Goal: Navigation & Orientation: Find specific page/section

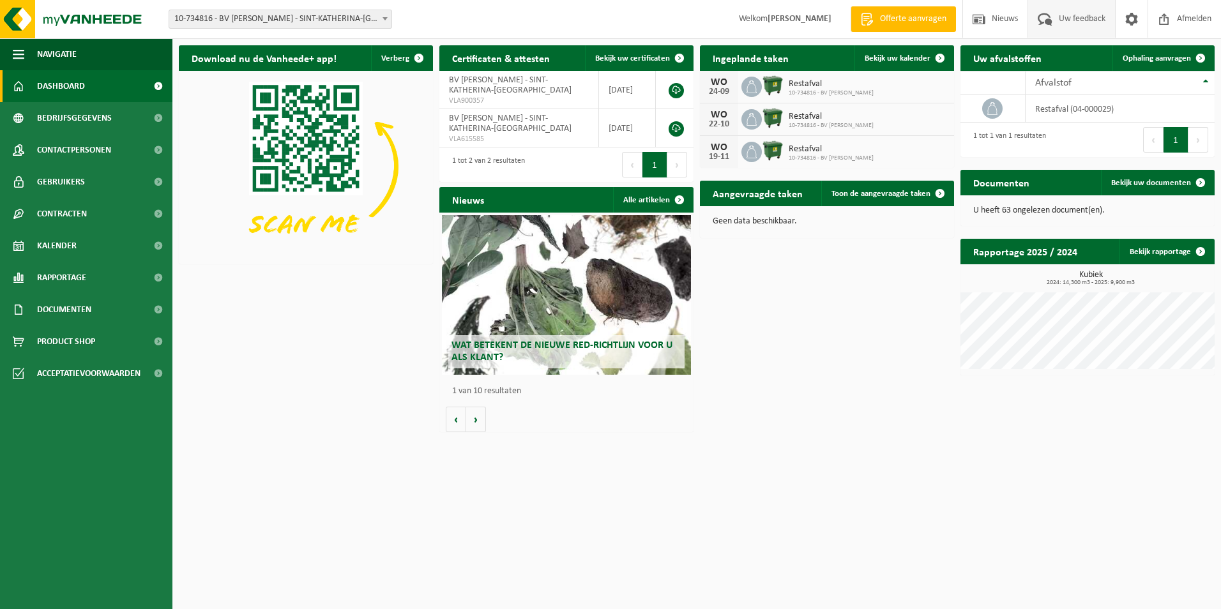
click at [1087, 15] on span "Uw feedback" at bounding box center [1082, 19] width 53 height 38
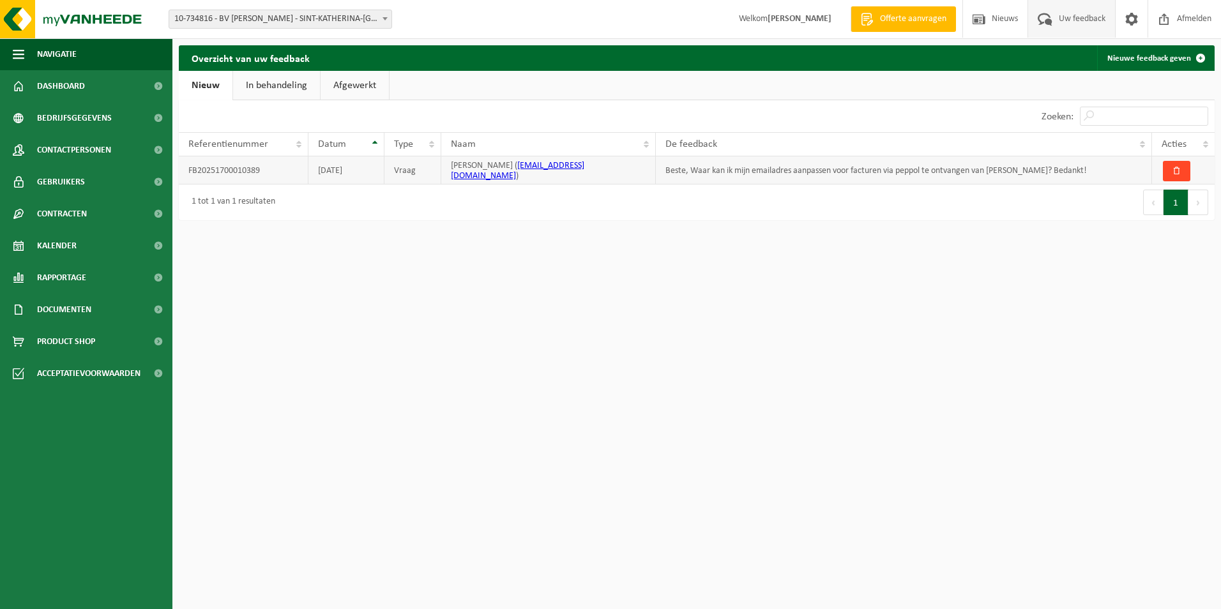
click at [1176, 175] on span "button" at bounding box center [1177, 171] width 8 height 8
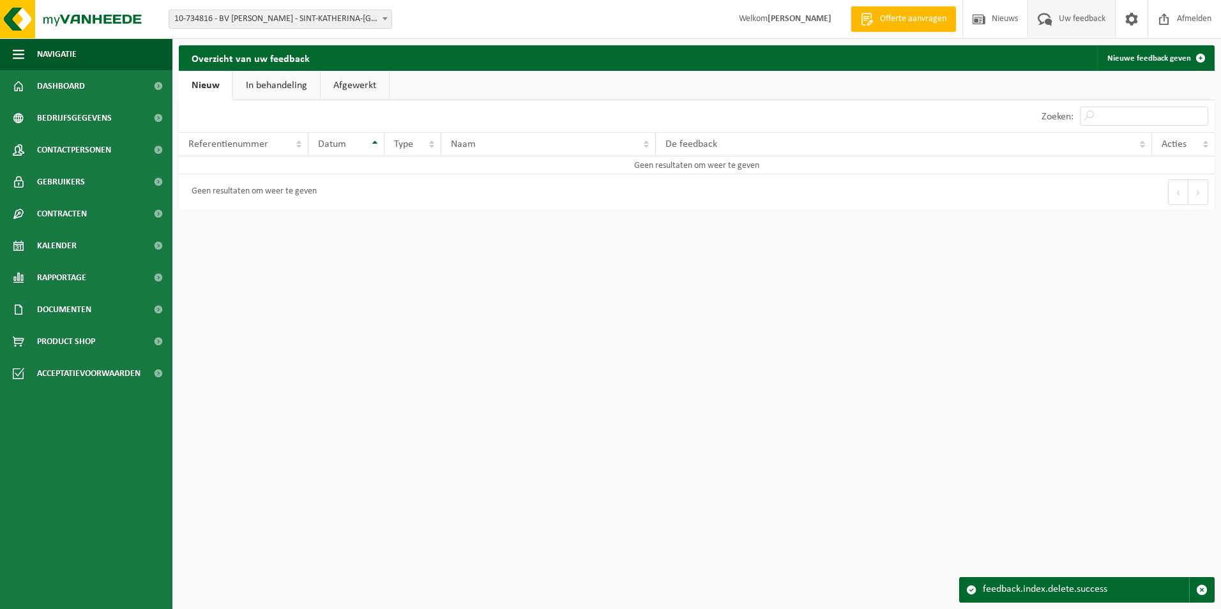
click at [279, 90] on link "In behandeling" at bounding box center [276, 85] width 87 height 29
click at [349, 89] on link "Afgewerkt" at bounding box center [357, 85] width 68 height 29
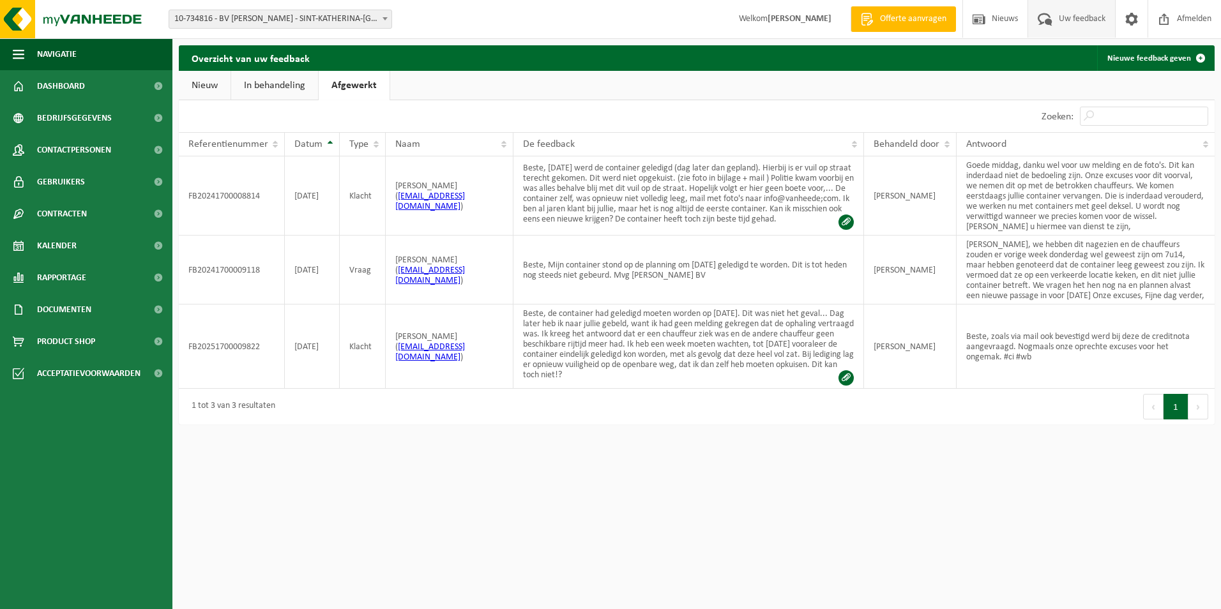
click at [205, 86] on link "Nieuw" at bounding box center [205, 85] width 52 height 29
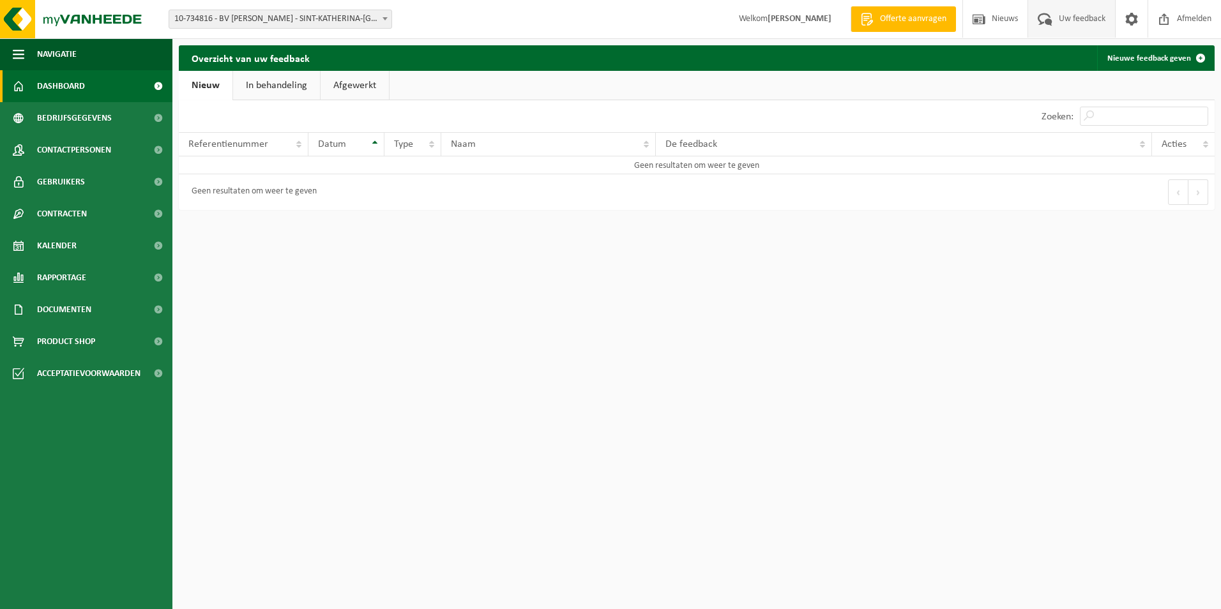
click at [102, 96] on link "Dashboard" at bounding box center [86, 86] width 172 height 32
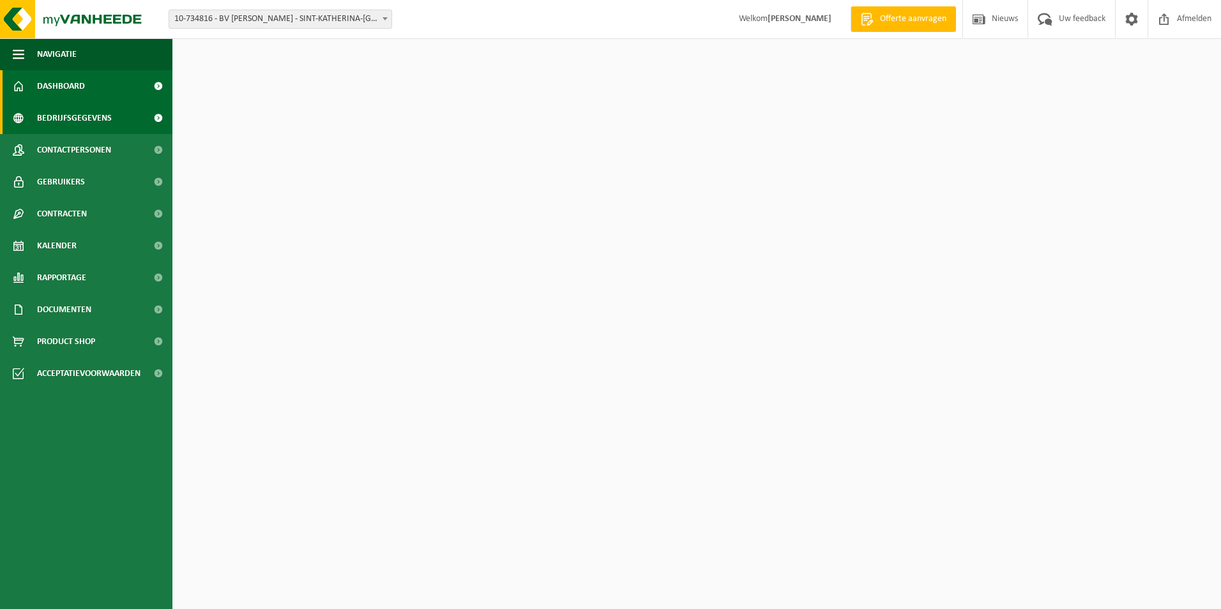
click at [102, 116] on span "Bedrijfsgegevens" at bounding box center [74, 118] width 75 height 32
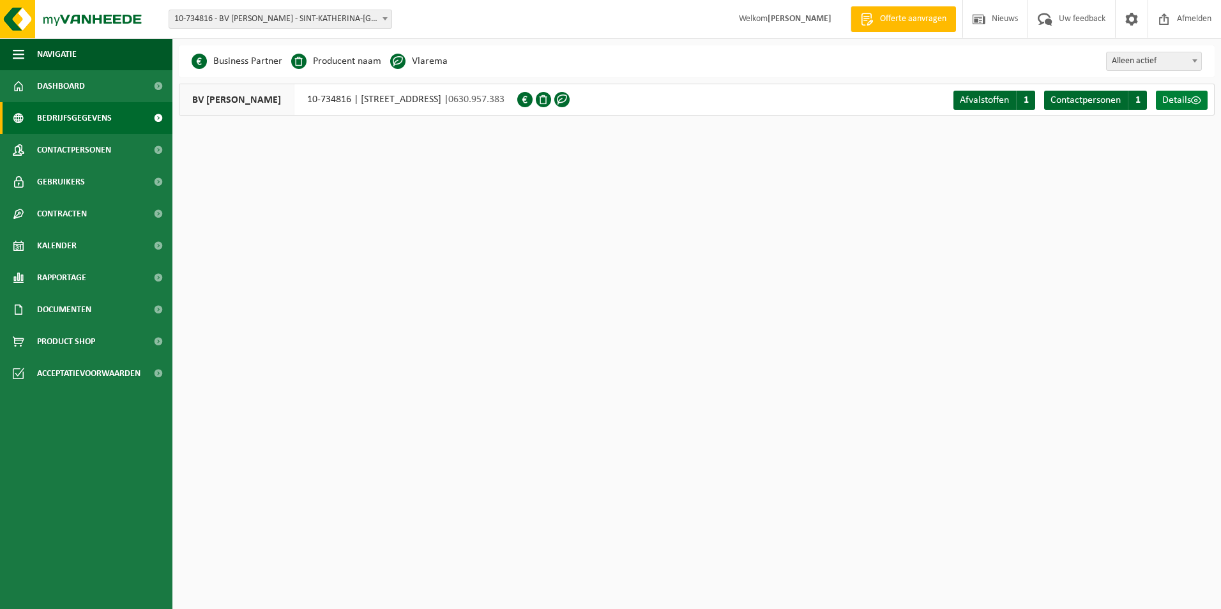
click at [1190, 102] on span "Details" at bounding box center [1177, 100] width 29 height 10
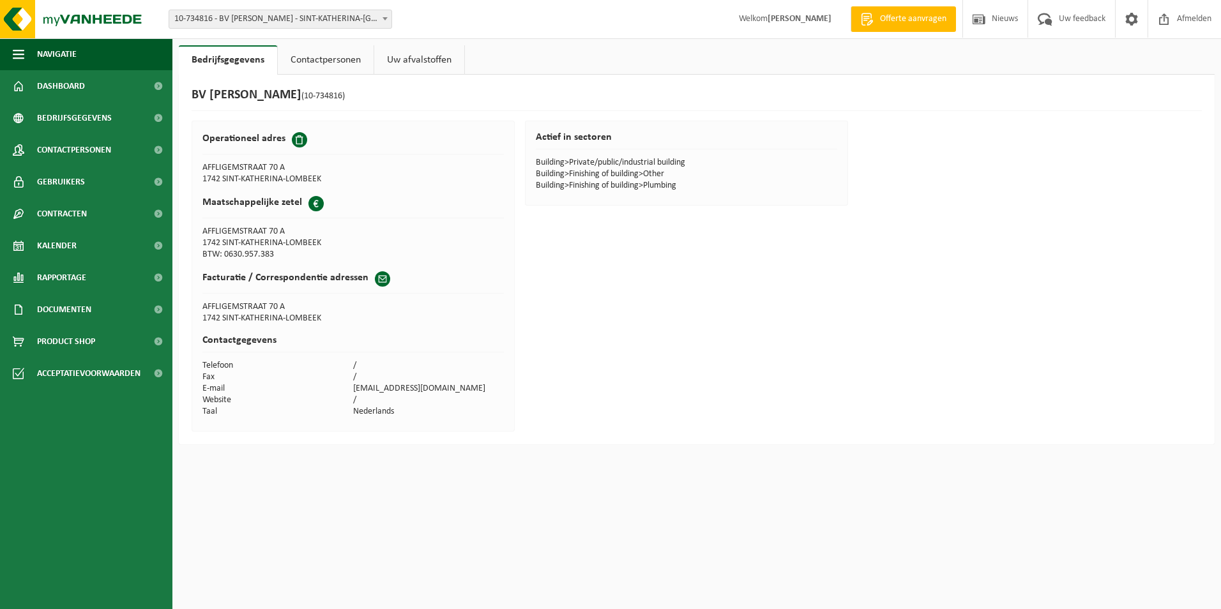
click at [379, 282] on span at bounding box center [382, 279] width 15 height 15
click at [334, 62] on link "Contactpersonen" at bounding box center [326, 59] width 96 height 29
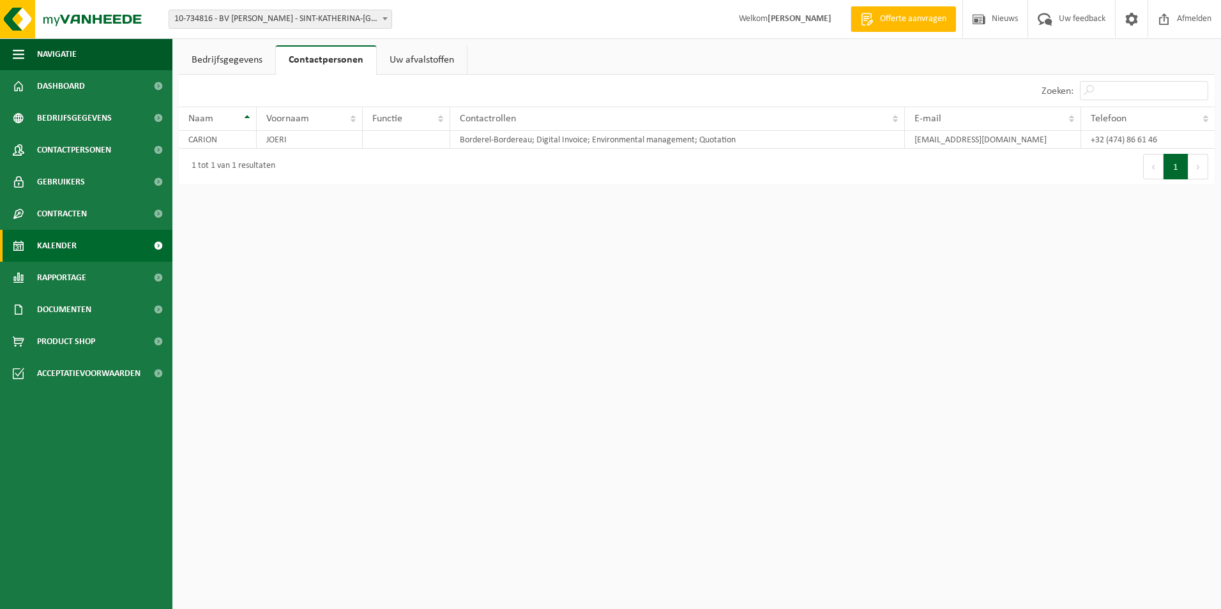
click at [77, 243] on link "Kalender" at bounding box center [86, 246] width 172 height 32
